Goal: Information Seeking & Learning: Learn about a topic

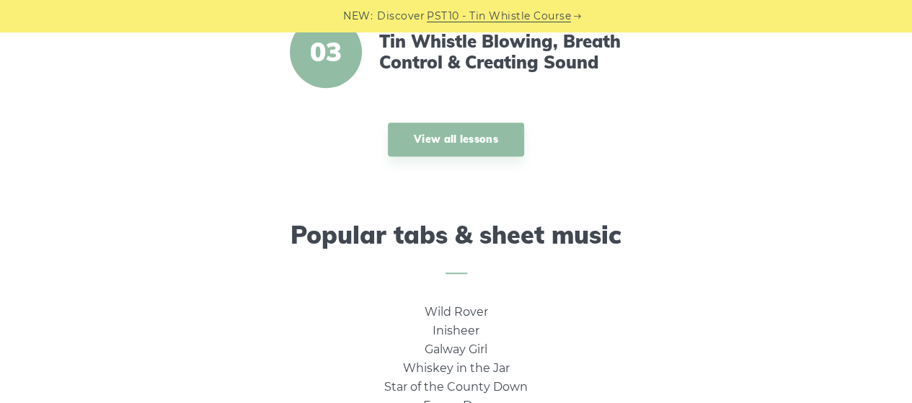
scroll to position [793, 0]
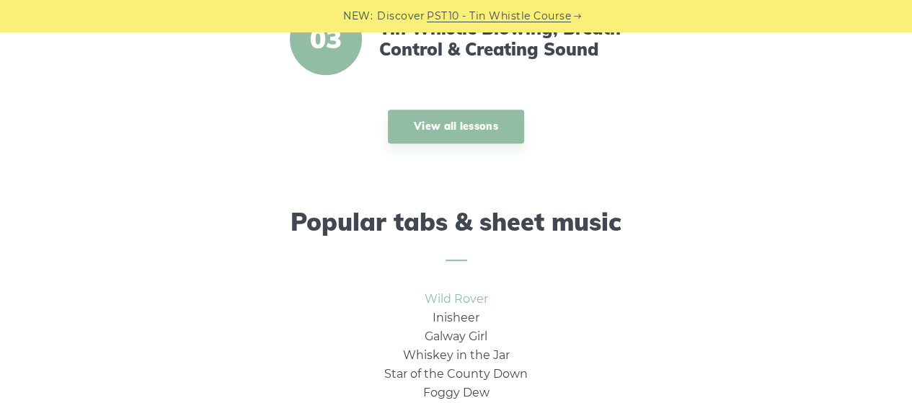
click at [453, 300] on link "Wild Rover" at bounding box center [455, 299] width 63 height 14
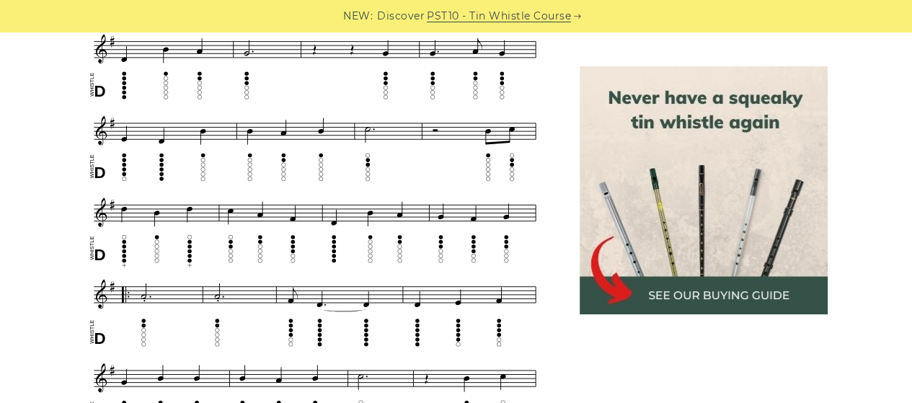
scroll to position [649, 0]
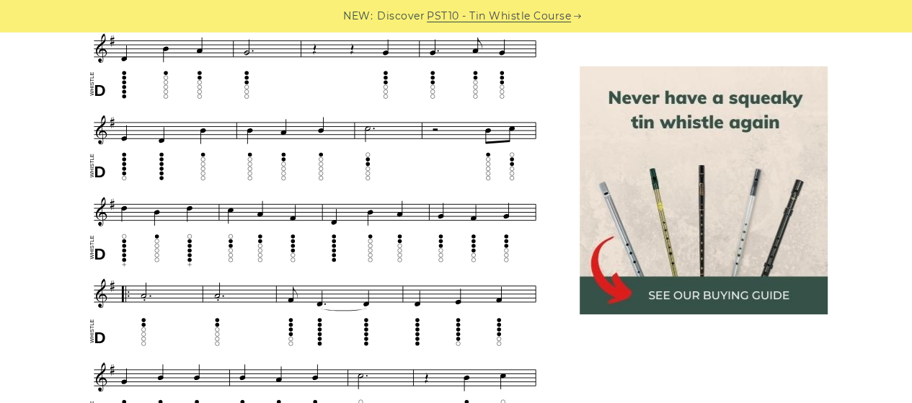
click at [708, 292] on img at bounding box center [703, 190] width 248 height 248
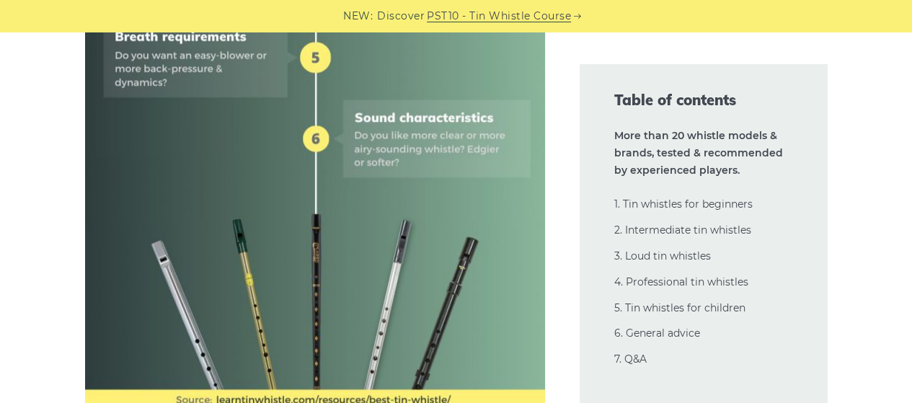
scroll to position [1153, 0]
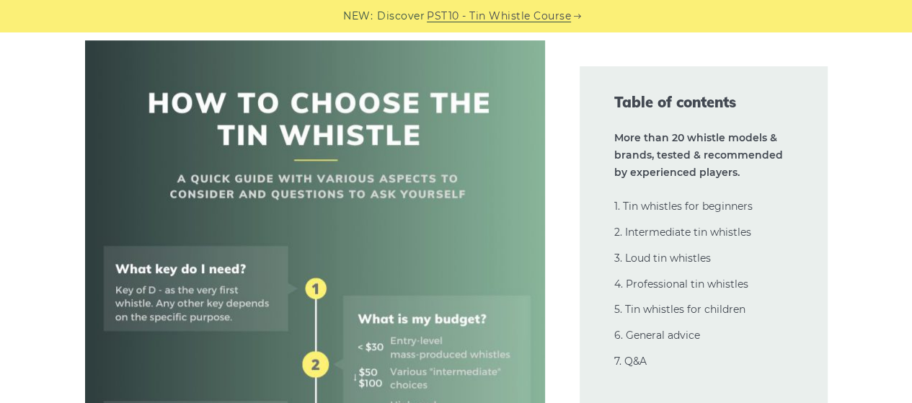
scroll to position [504, 0]
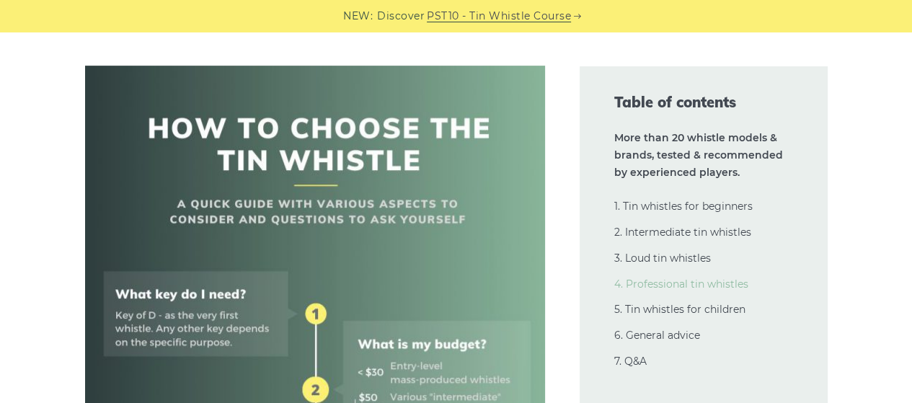
click at [682, 280] on link "4. Professional tin whistles" at bounding box center [681, 283] width 134 height 13
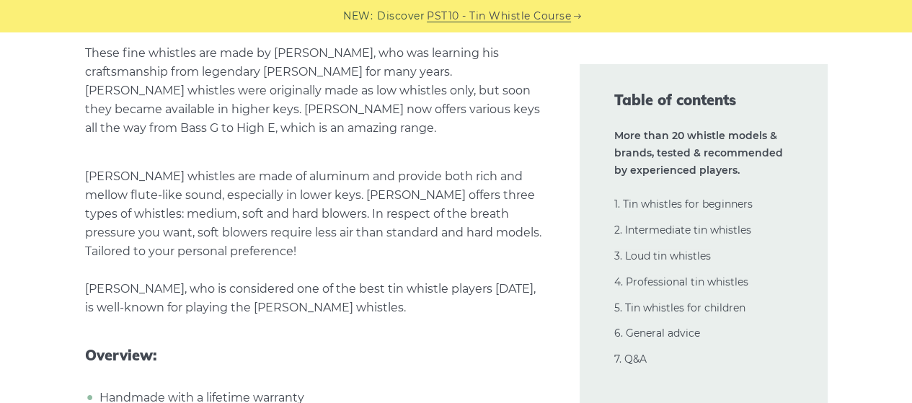
scroll to position [20455, 0]
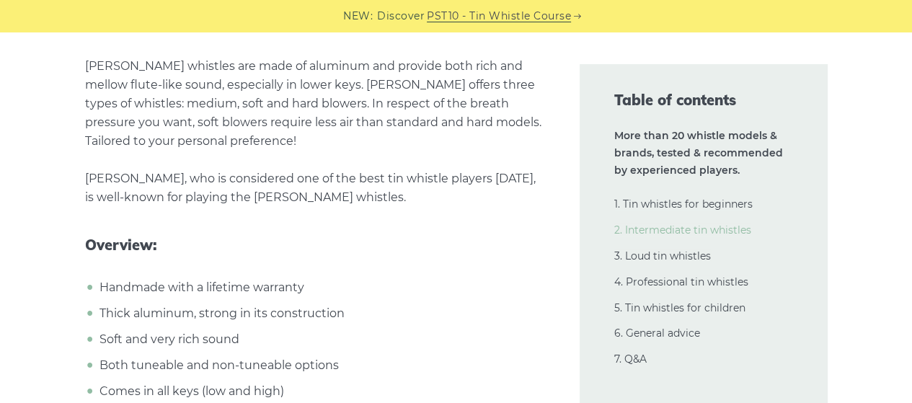
click at [679, 233] on link "2. Intermediate tin whistles" at bounding box center [682, 229] width 137 height 13
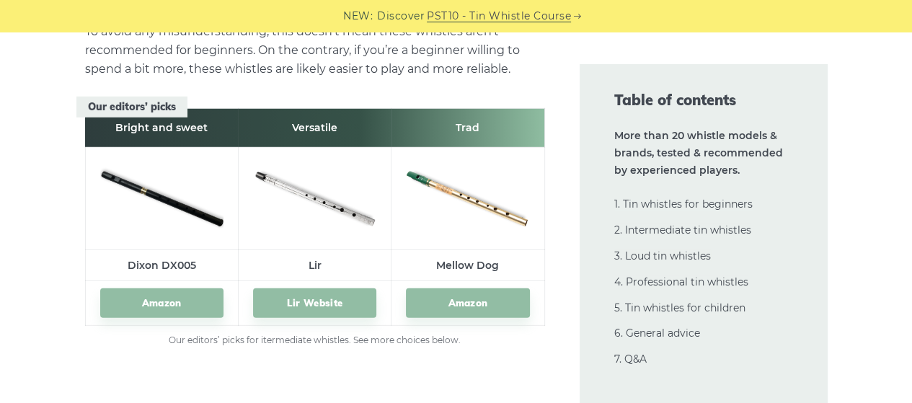
scroll to position [8058, 0]
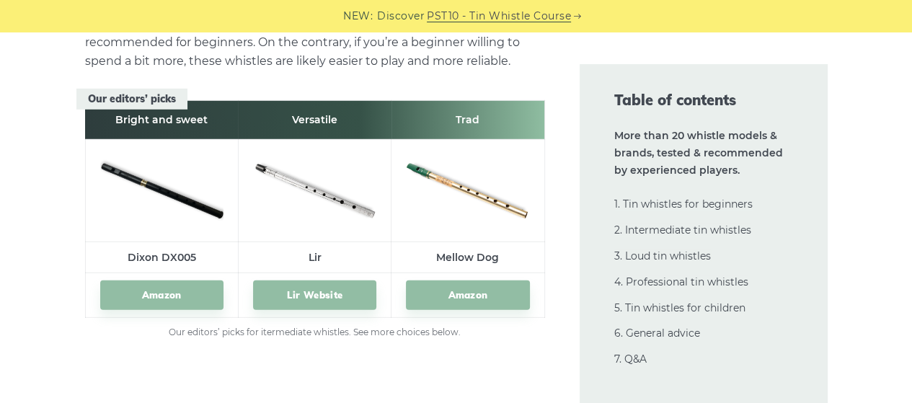
click at [143, 186] on img at bounding box center [161, 188] width 123 height 82
click at [469, 292] on link "Amazon" at bounding box center [467, 295] width 123 height 30
drag, startPoint x: 548, startPoint y: 198, endPoint x: 547, endPoint y: 188, distance: 10.1
click at [677, 204] on link "1. Tin whistles for beginners" at bounding box center [683, 203] width 138 height 13
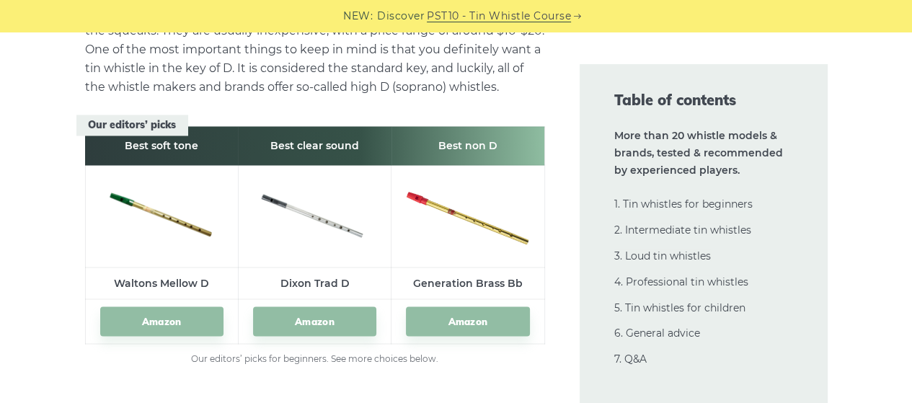
scroll to position [2075, 0]
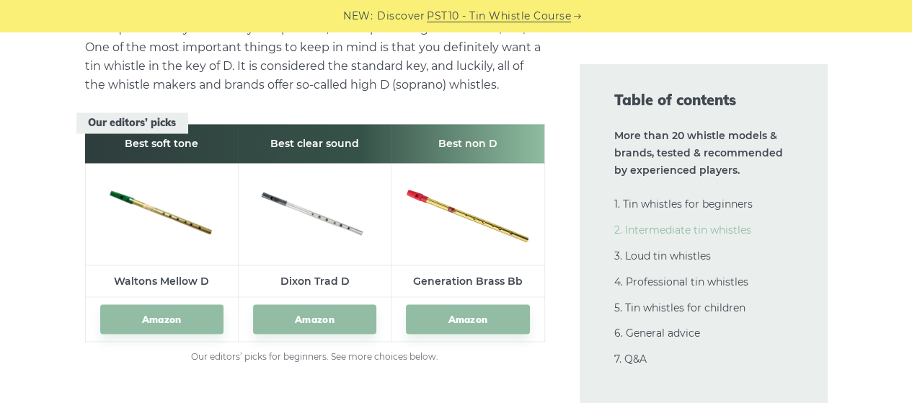
click at [659, 227] on link "2. Intermediate tin whistles" at bounding box center [682, 229] width 137 height 13
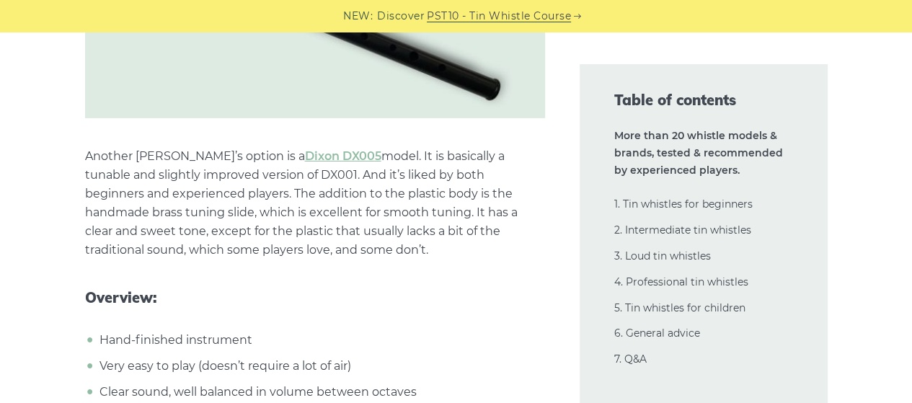
scroll to position [8634, 0]
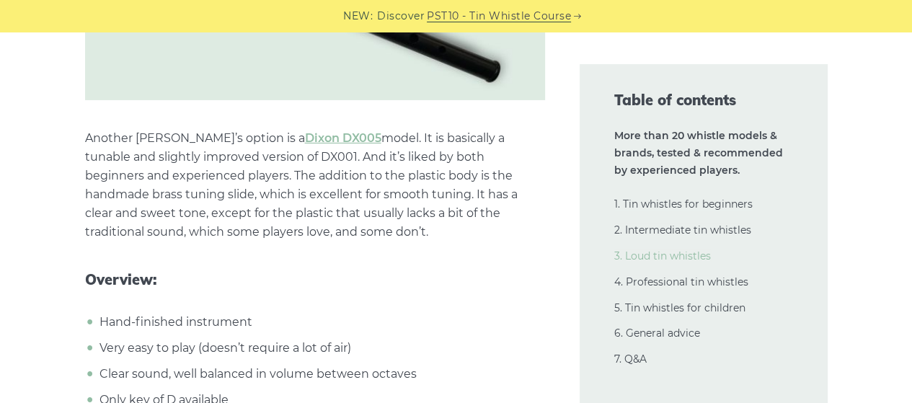
click at [640, 257] on link "3. Loud tin whistles" at bounding box center [662, 255] width 97 height 13
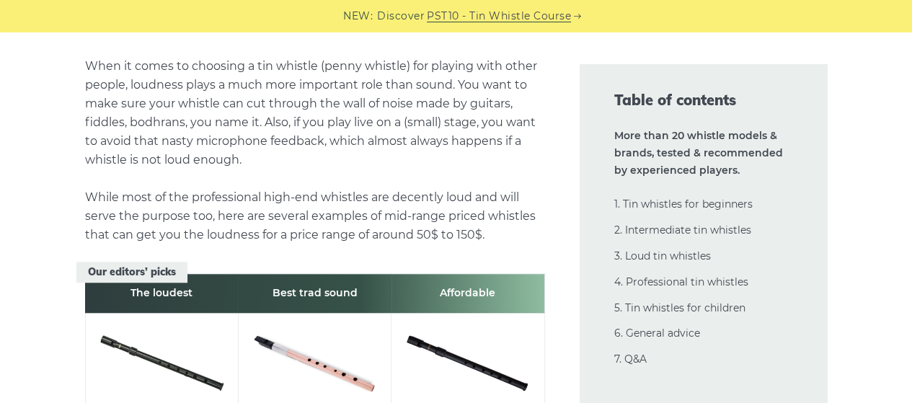
scroll to position [14758, 0]
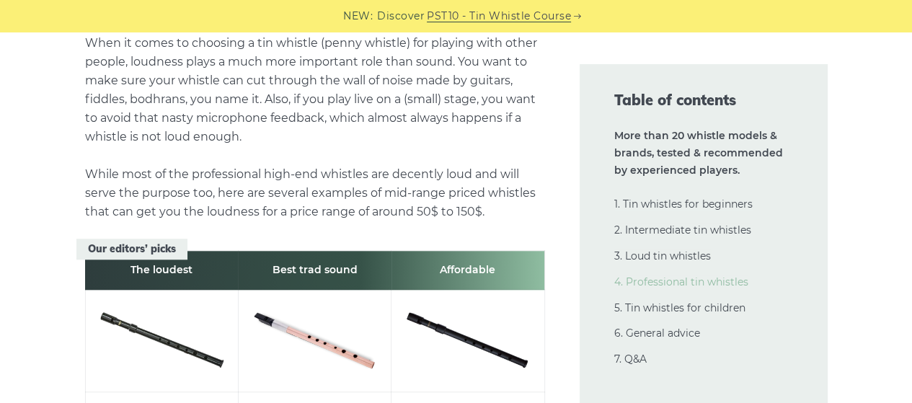
click at [656, 280] on link "4. Professional tin whistles" at bounding box center [681, 281] width 134 height 13
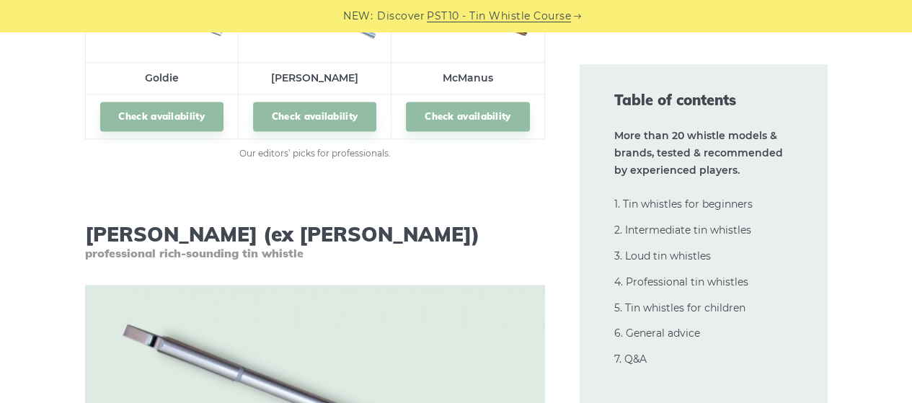
scroll to position [19878, 0]
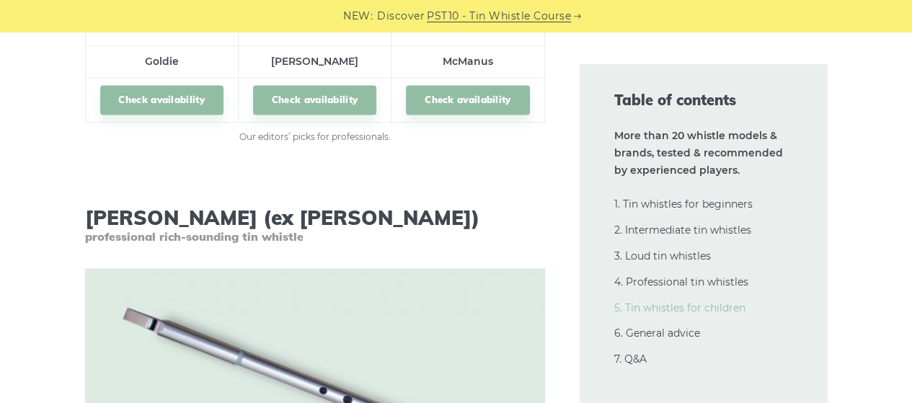
click at [666, 308] on link "5. Tin whistles for children" at bounding box center [679, 307] width 131 height 13
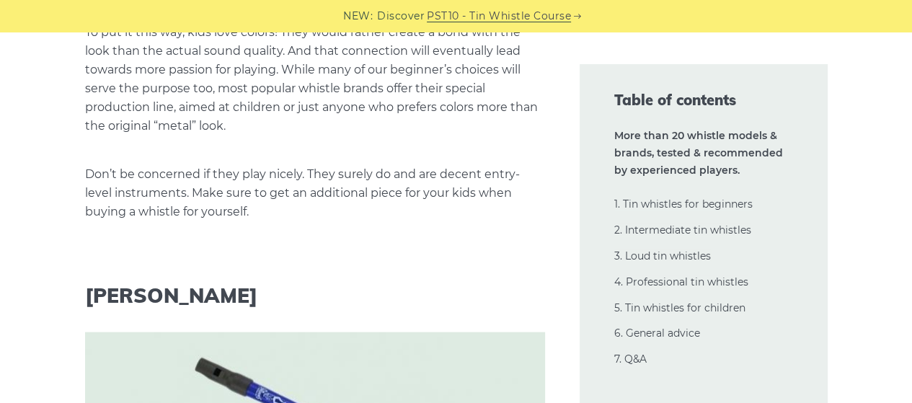
scroll to position [25626, 0]
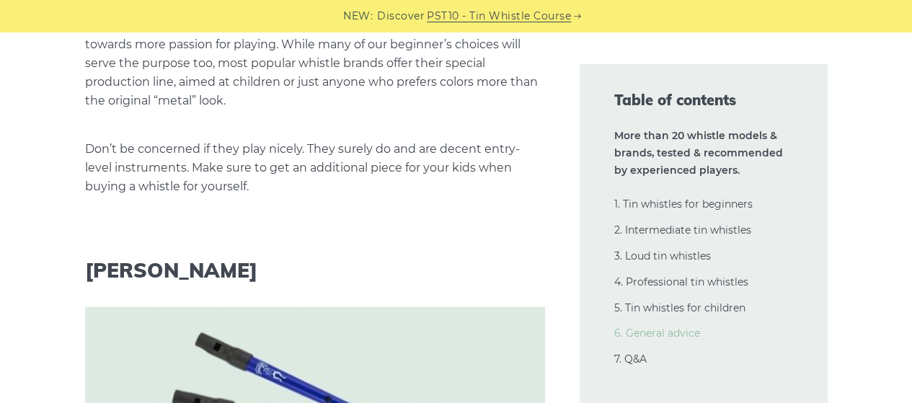
click at [649, 334] on link "6. General advice" at bounding box center [657, 332] width 86 height 13
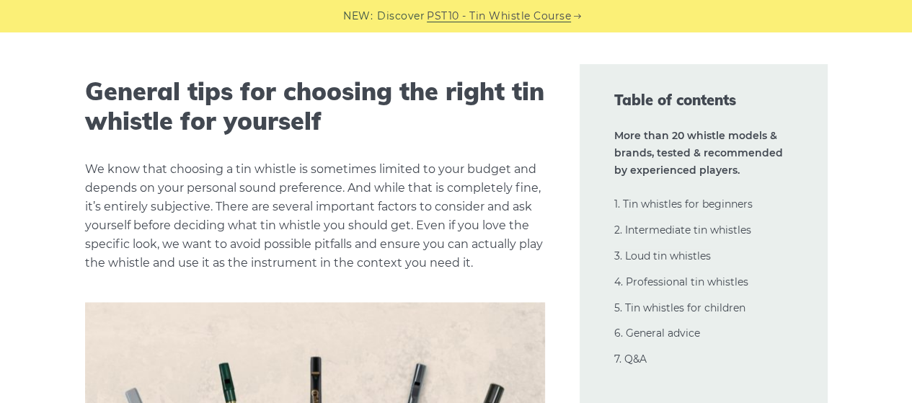
scroll to position [29198, 0]
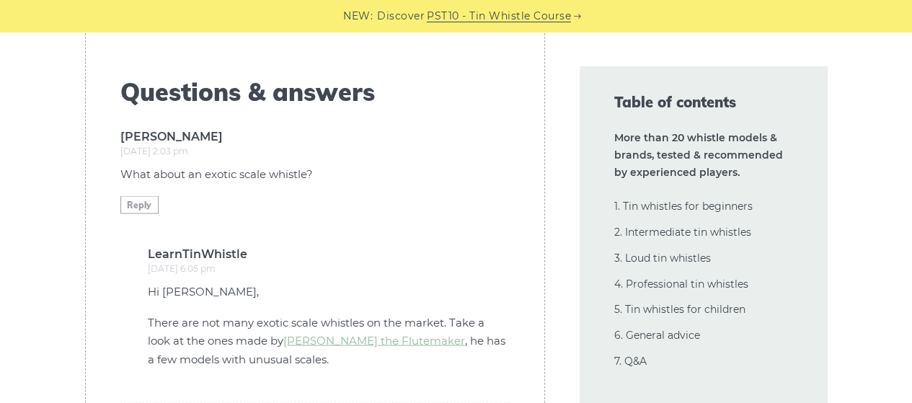
scroll to position [34026, 0]
